Goal: Obtain resource: Obtain resource

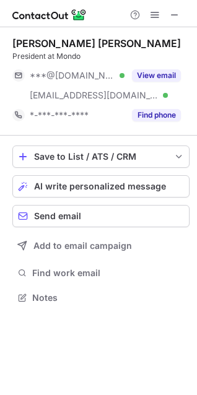
scroll to position [289, 197]
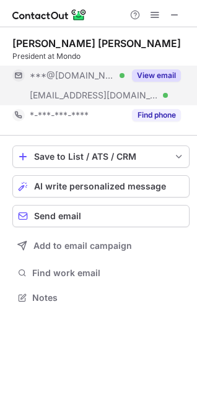
click at [159, 75] on button "View email" at bounding box center [156, 75] width 49 height 12
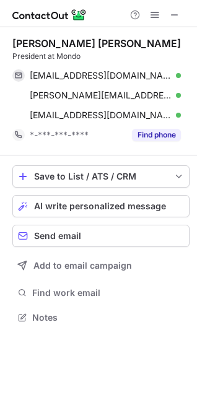
scroll to position [309, 197]
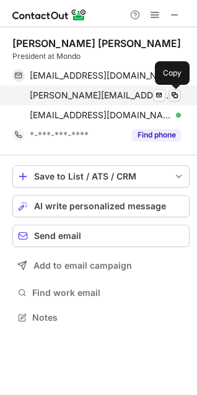
click at [177, 96] on span at bounding box center [174, 95] width 10 height 10
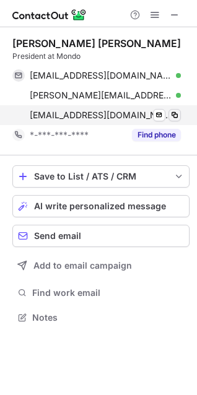
click at [175, 110] on span at bounding box center [174, 115] width 10 height 10
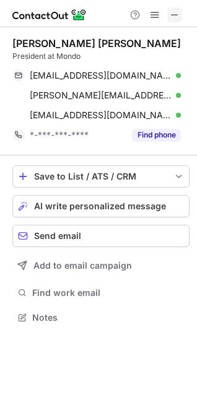
click at [174, 20] on span at bounding box center [174, 15] width 10 height 10
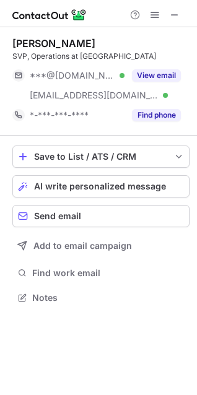
scroll to position [289, 197]
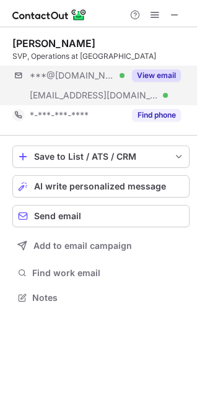
click at [160, 77] on button "View email" at bounding box center [156, 75] width 49 height 12
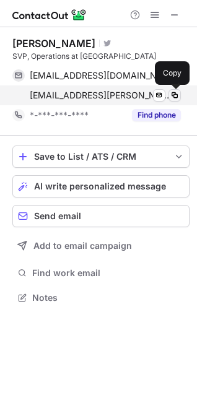
click at [176, 92] on span at bounding box center [174, 95] width 10 height 10
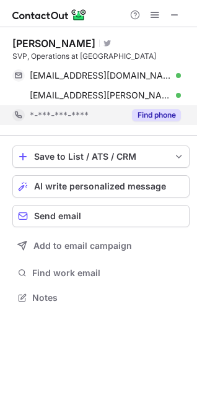
click at [175, 14] on span at bounding box center [174, 15] width 10 height 10
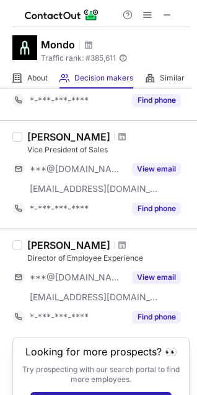
scroll to position [903, 0]
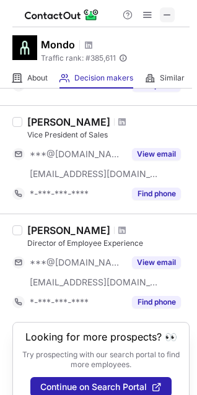
click at [174, 17] on button at bounding box center [167, 14] width 15 height 15
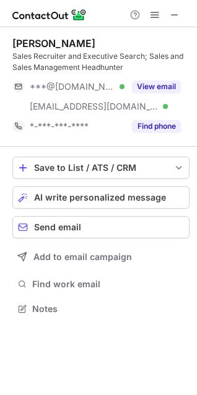
scroll to position [300, 197]
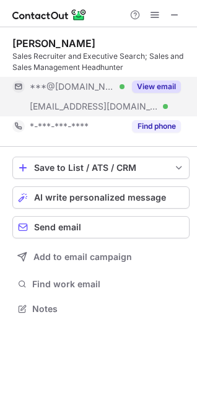
click at [169, 87] on button "View email" at bounding box center [156, 86] width 49 height 12
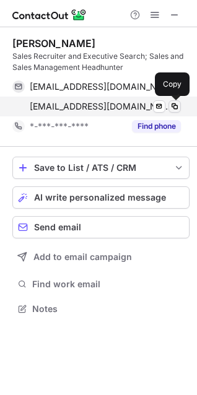
click at [173, 105] on span at bounding box center [174, 106] width 10 height 10
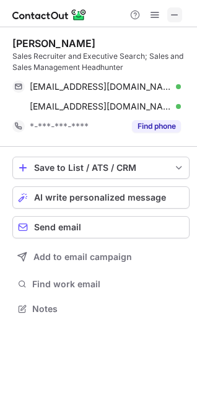
click at [179, 14] on span at bounding box center [174, 15] width 10 height 10
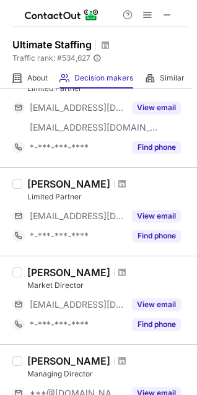
scroll to position [418, 0]
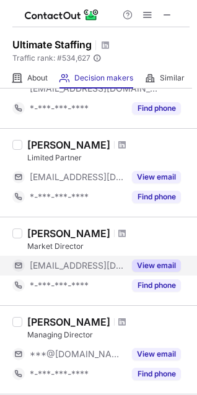
click at [158, 265] on button "View email" at bounding box center [156, 265] width 49 height 12
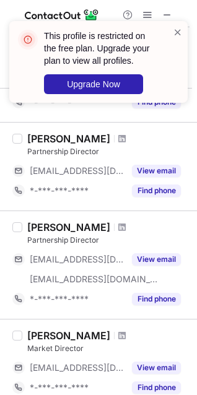
scroll to position [692, 0]
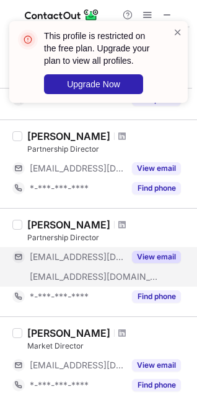
click at [163, 255] on button "View email" at bounding box center [156, 257] width 49 height 12
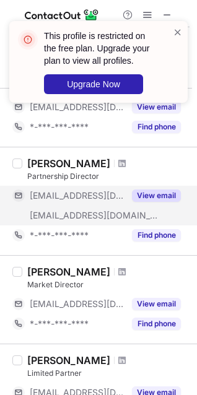
scroll to position [787, 0]
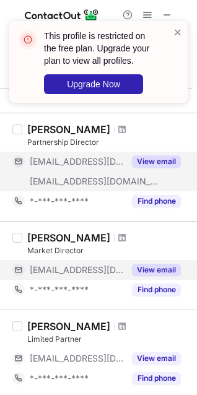
click at [166, 270] on button "View email" at bounding box center [156, 270] width 49 height 12
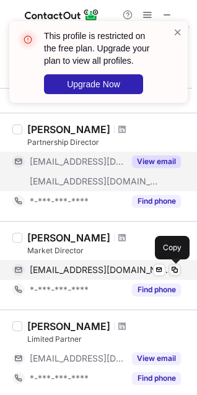
click at [173, 266] on span at bounding box center [174, 270] width 10 height 10
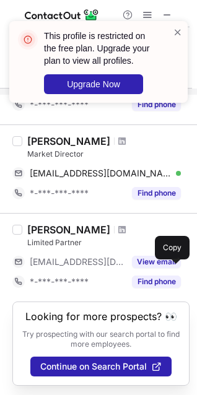
scroll to position [896, 0]
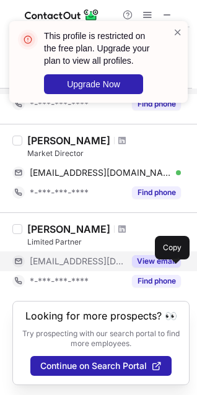
click at [147, 255] on button "View email" at bounding box center [156, 261] width 49 height 12
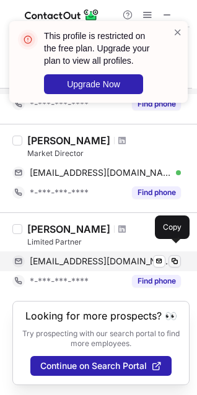
click at [177, 256] on span at bounding box center [174, 261] width 10 height 10
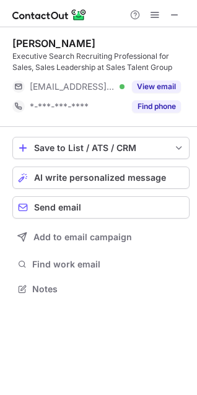
scroll to position [280, 197]
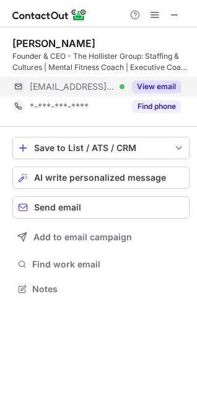
click at [153, 87] on button "View email" at bounding box center [156, 86] width 49 height 12
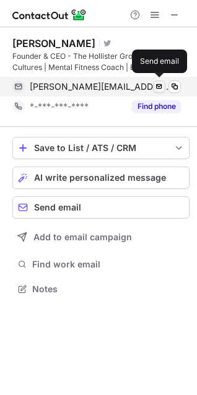
click at [176, 87] on span at bounding box center [174, 87] width 10 height 10
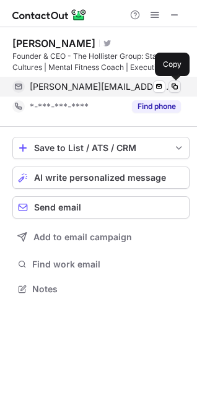
click at [176, 87] on span at bounding box center [174, 87] width 10 height 10
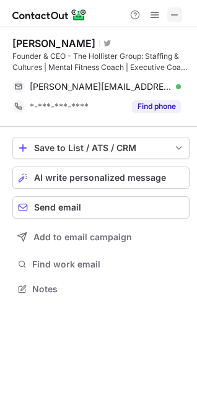
click at [173, 13] on span at bounding box center [174, 15] width 10 height 10
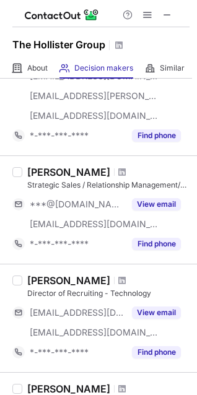
scroll to position [268, 0]
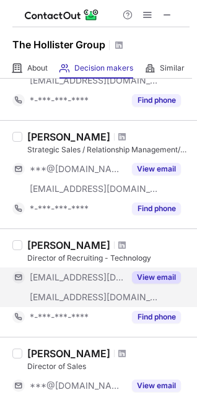
click at [152, 278] on button "View email" at bounding box center [156, 277] width 49 height 12
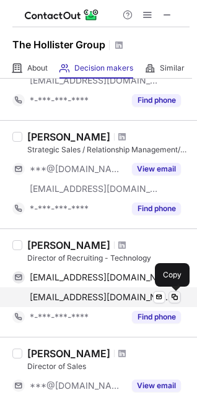
click at [173, 293] on span at bounding box center [174, 297] width 10 height 10
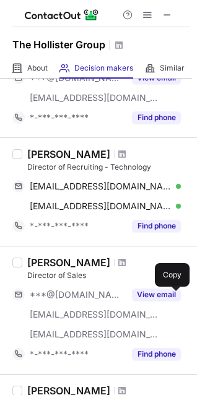
scroll to position [395, 0]
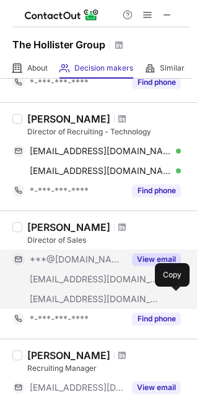
click at [153, 257] on button "View email" at bounding box center [156, 259] width 49 height 12
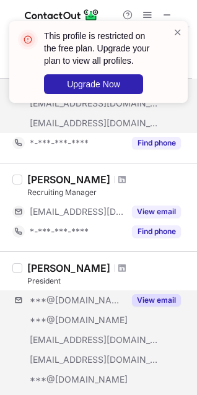
scroll to position [601, 0]
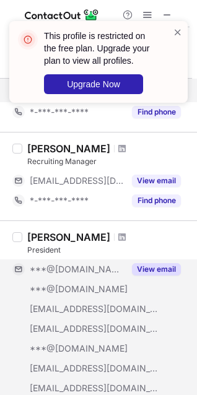
click at [166, 270] on button "View email" at bounding box center [156, 269] width 49 height 12
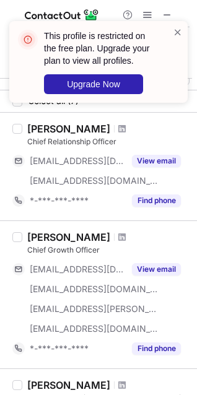
scroll to position [14, 0]
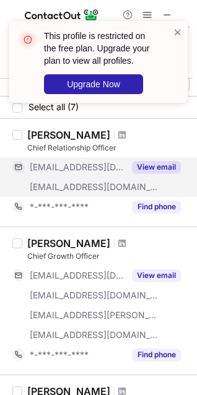
click at [156, 165] on button "View email" at bounding box center [156, 167] width 49 height 12
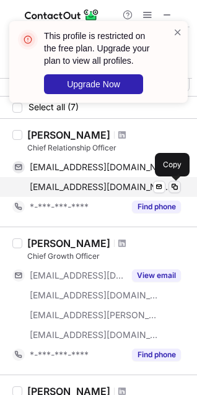
click at [176, 184] on span at bounding box center [174, 187] width 10 height 10
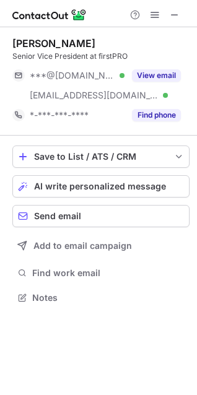
scroll to position [289, 197]
click at [153, 74] on button "View email" at bounding box center [156, 75] width 49 height 12
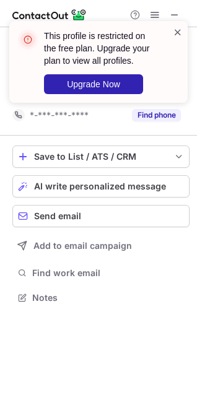
drag, startPoint x: 155, startPoint y: 71, endPoint x: 176, endPoint y: 35, distance: 41.9
click at [176, 35] on span at bounding box center [178, 32] width 10 height 12
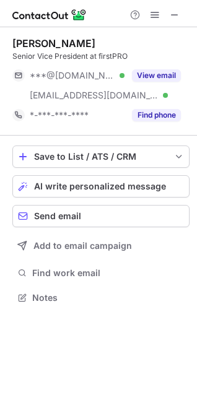
click at [177, 20] on span at bounding box center [174, 15] width 10 height 10
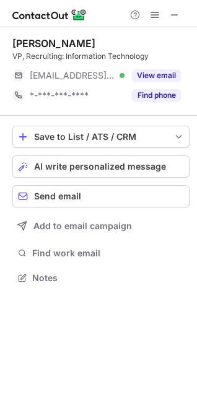
scroll to position [269, 197]
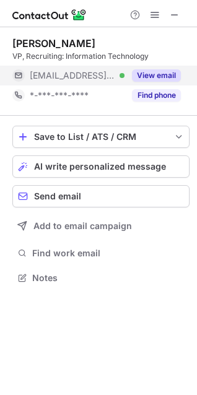
click at [160, 71] on button "View email" at bounding box center [156, 75] width 49 height 12
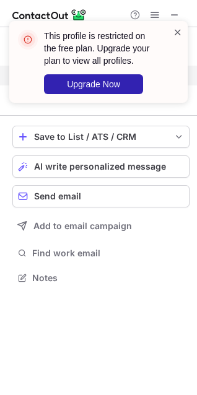
click at [179, 34] on span at bounding box center [178, 32] width 10 height 12
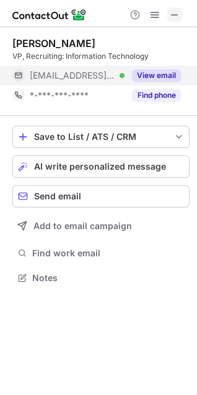
click at [175, 14] on span at bounding box center [174, 15] width 10 height 10
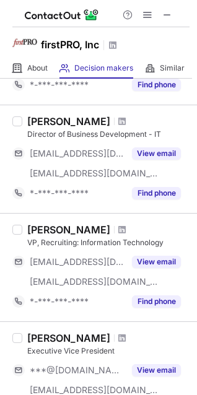
scroll to position [155, 0]
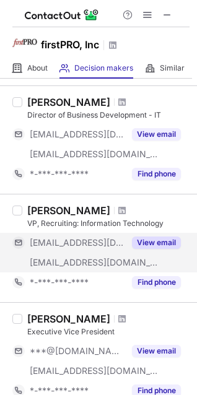
click at [159, 239] on button "View email" at bounding box center [156, 242] width 49 height 12
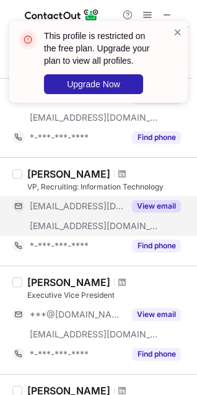
scroll to position [214, 0]
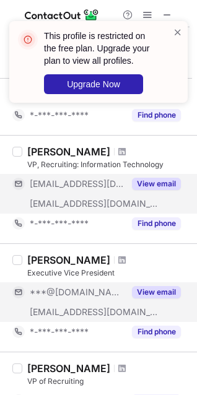
click at [161, 287] on button "View email" at bounding box center [156, 292] width 49 height 12
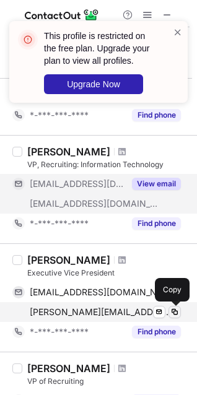
click at [173, 312] on span at bounding box center [174, 312] width 10 height 10
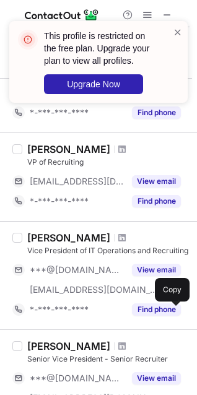
scroll to position [440, 0]
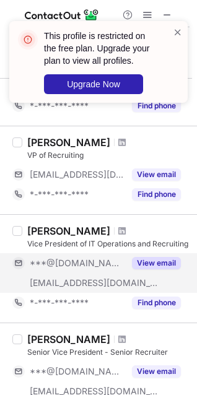
click at [167, 261] on button "View email" at bounding box center [156, 263] width 49 height 12
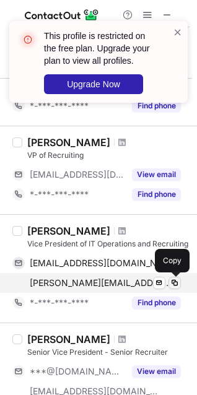
click at [174, 283] on span at bounding box center [174, 283] width 10 height 10
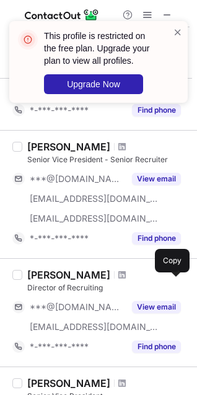
scroll to position [751, 0]
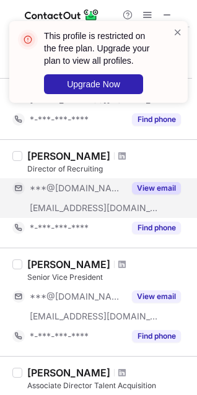
click at [168, 187] on button "View email" at bounding box center [156, 188] width 49 height 12
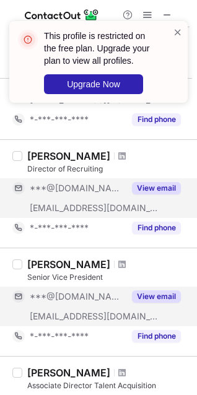
click at [158, 295] on button "View email" at bounding box center [156, 296] width 49 height 12
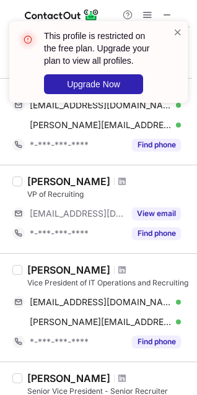
scroll to position [388, 0]
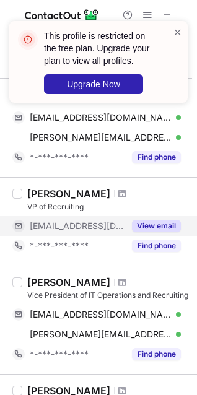
click at [165, 222] on button "View email" at bounding box center [156, 226] width 49 height 12
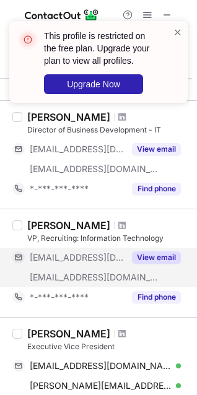
scroll to position [137, 0]
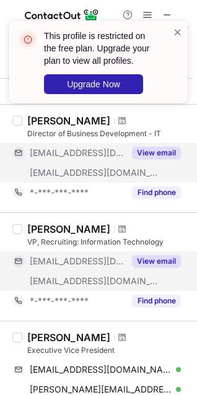
click at [170, 151] on button "View email" at bounding box center [156, 153] width 49 height 12
drag, startPoint x: 28, startPoint y: 228, endPoint x: 113, endPoint y: 224, distance: 84.2
click at [110, 224] on div "[PERSON_NAME]" at bounding box center [68, 229] width 83 height 12
copy div "[PERSON_NAME]"
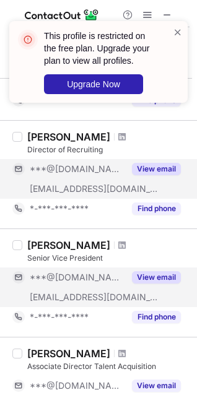
scroll to position [805, 0]
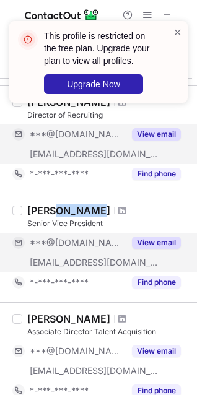
drag, startPoint x: 53, startPoint y: 212, endPoint x: 83, endPoint y: 213, distance: 30.3
click at [83, 213] on div "[PERSON_NAME]" at bounding box center [68, 210] width 83 height 12
copy div "[PERSON_NAME]"
click at [178, 31] on span at bounding box center [178, 32] width 10 height 12
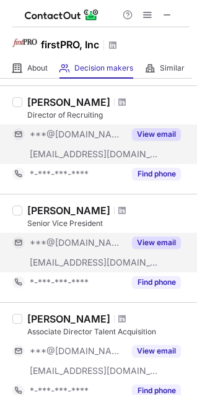
click at [166, 19] on span at bounding box center [167, 15] width 10 height 10
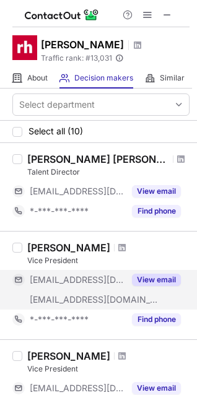
click at [139, 276] on button "View email" at bounding box center [156, 279] width 49 height 12
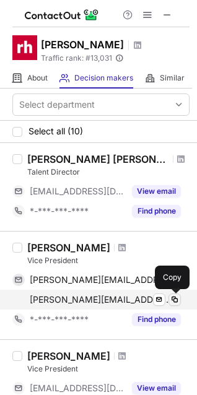
click at [171, 299] on span at bounding box center [174, 299] width 10 height 10
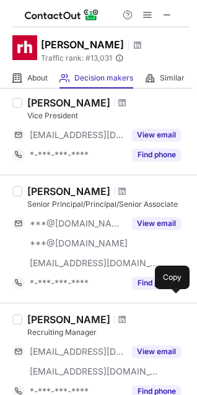
scroll to position [255, 0]
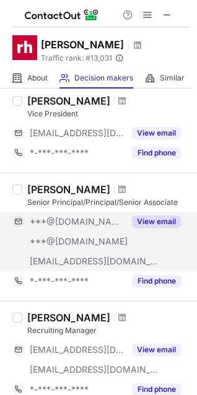
click at [167, 218] on button "View email" at bounding box center [156, 221] width 49 height 12
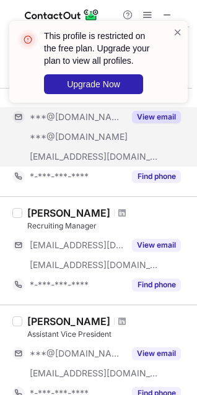
scroll to position [381, 0]
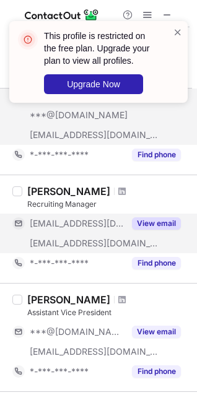
click at [168, 220] on button "View email" at bounding box center [156, 223] width 49 height 12
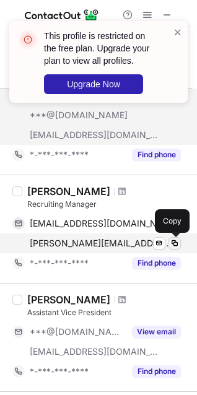
click at [173, 239] on span at bounding box center [174, 243] width 10 height 10
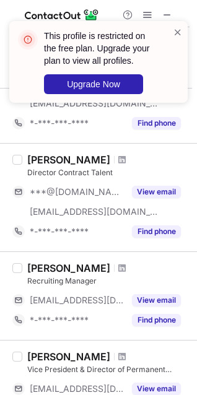
scroll to position [636, 0]
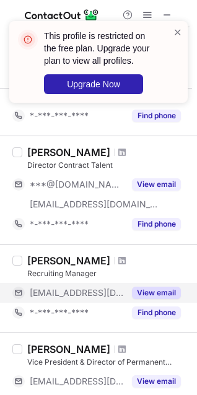
click at [169, 292] on button "View email" at bounding box center [156, 292] width 49 height 12
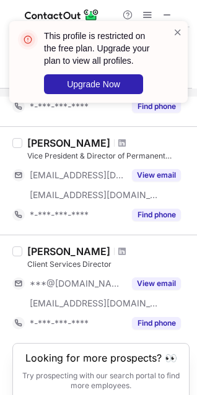
scroll to position [823, 0]
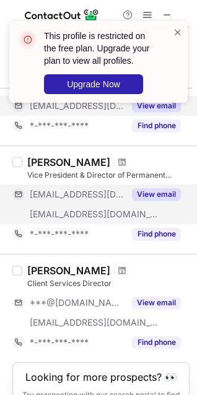
click at [151, 194] on button "View email" at bounding box center [156, 194] width 49 height 12
